Goal: Information Seeking & Learning: Learn about a topic

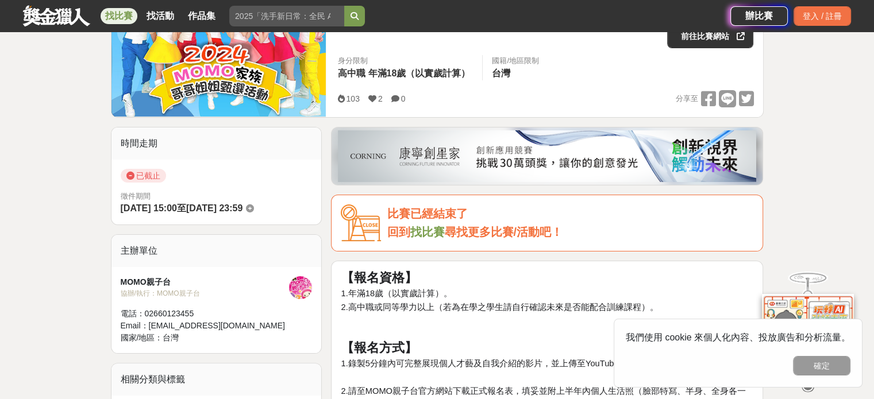
scroll to position [172, 0]
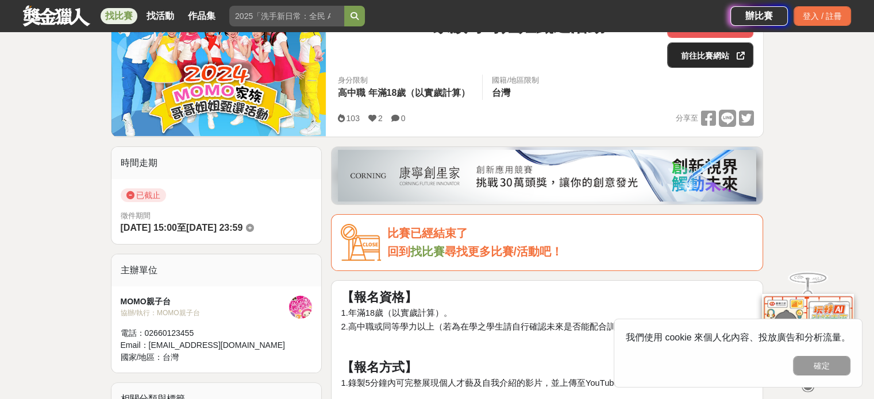
click at [711, 59] on link "前往比賽網站" at bounding box center [710, 55] width 86 height 25
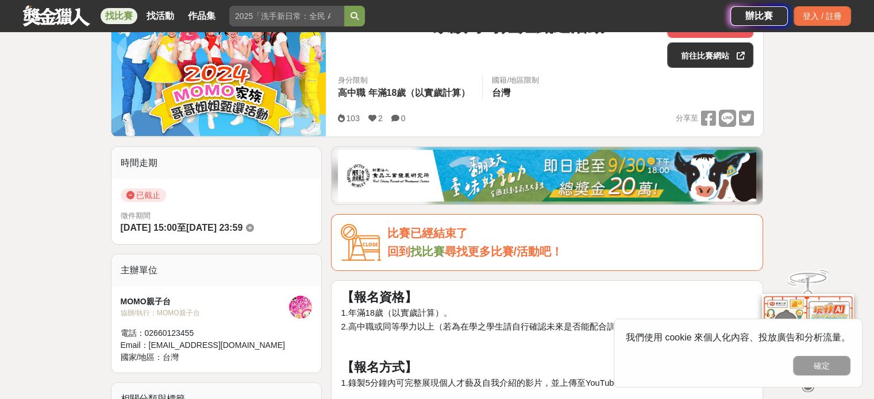
click at [422, 250] on link "找比賽" at bounding box center [427, 251] width 34 height 13
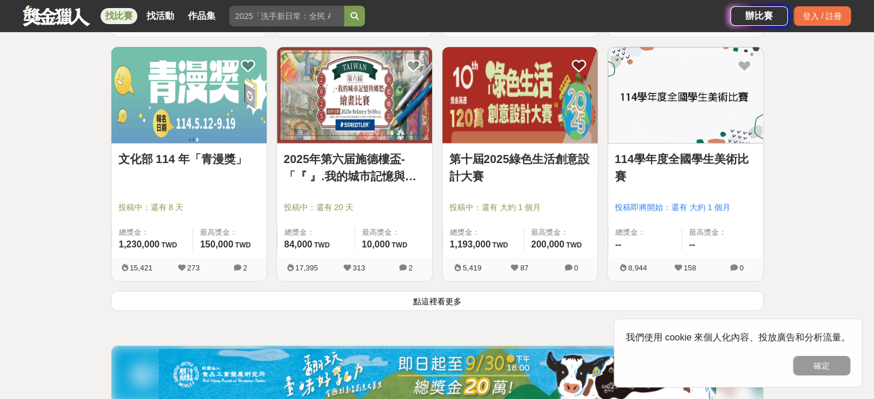
scroll to position [1493, 0]
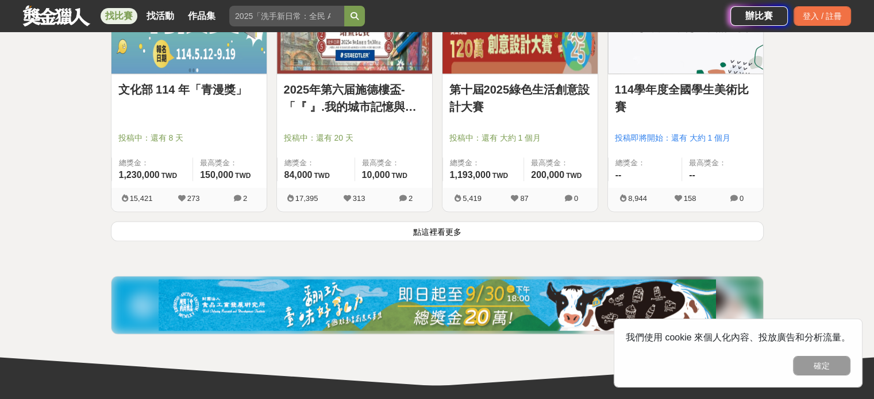
click at [446, 231] on button "點這裡看更多" at bounding box center [437, 231] width 653 height 20
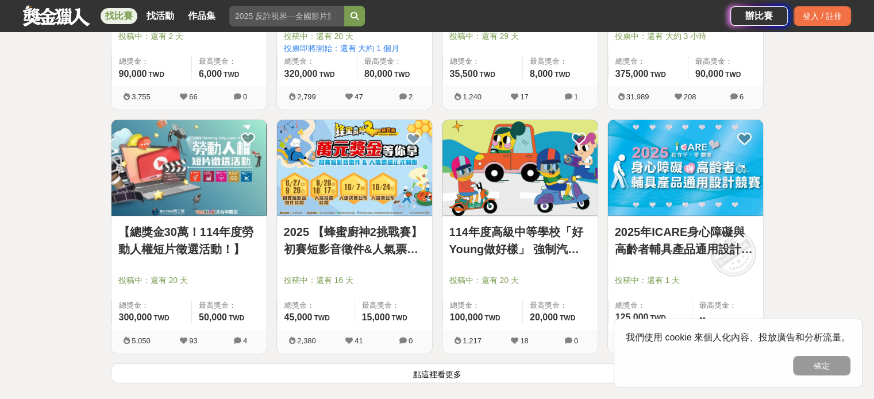
scroll to position [2929, 0]
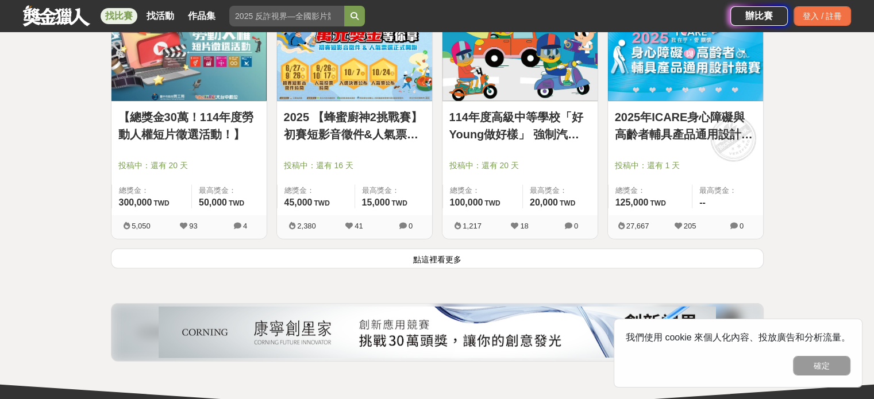
click at [271, 250] on button "點這裡看更多" at bounding box center [437, 259] width 653 height 20
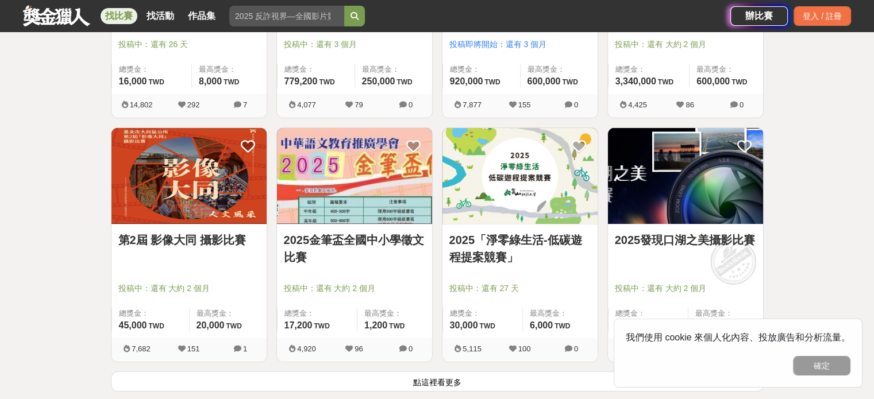
scroll to position [4365, 0]
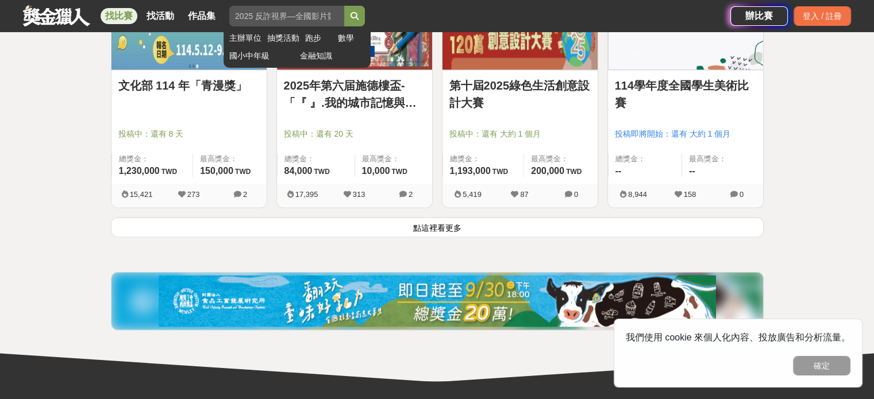
scroll to position [1493, 0]
